Goal: Find specific page/section: Find specific page/section

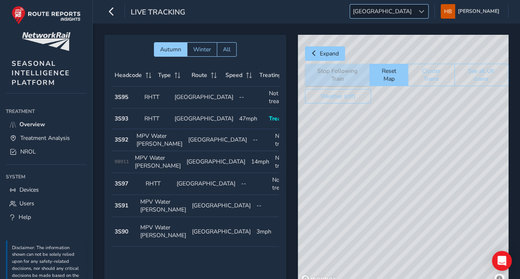
click at [397, 10] on span "[GEOGRAPHIC_DATA]" at bounding box center [382, 12] width 65 height 14
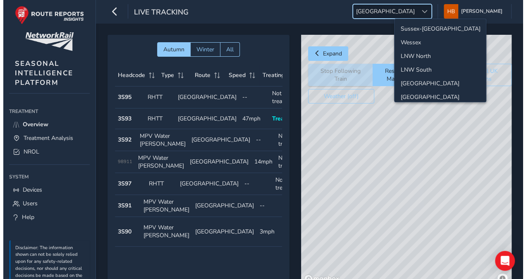
scroll to position [28, 0]
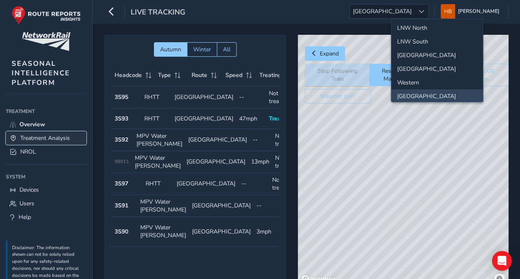
click at [36, 142] on link "Treatment Analysis" at bounding box center [46, 138] width 81 height 14
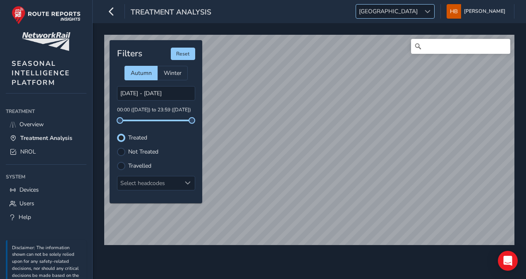
click at [421, 14] on span "[GEOGRAPHIC_DATA]" at bounding box center [388, 12] width 65 height 14
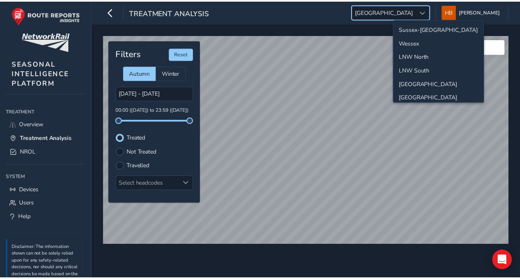
scroll to position [28, 0]
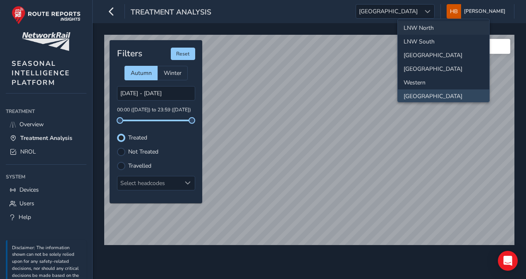
click at [440, 28] on li "LNW North" at bounding box center [443, 28] width 91 height 14
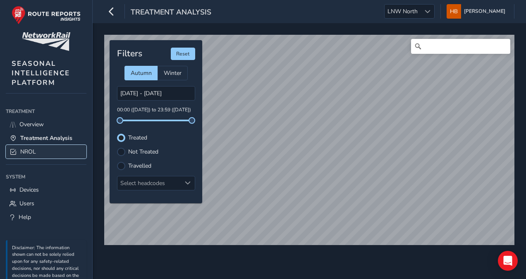
click at [46, 151] on link "NROL" at bounding box center [46, 152] width 81 height 14
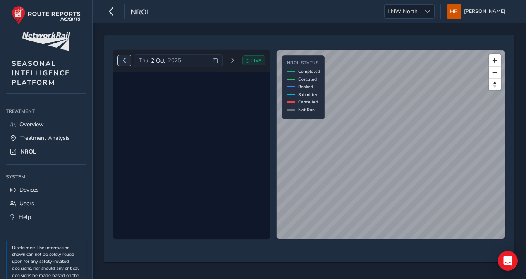
click at [124, 61] on span "Previous day" at bounding box center [124, 60] width 5 height 5
click at [30, 118] on link "Overview" at bounding box center [46, 125] width 81 height 14
